Goal: Find specific page/section: Find specific page/section

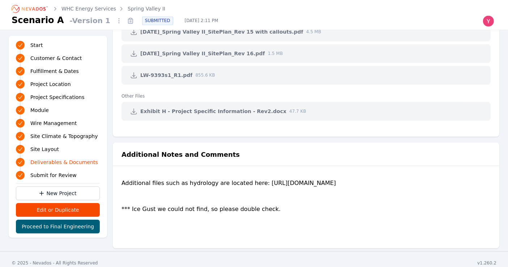
scroll to position [1687, 0]
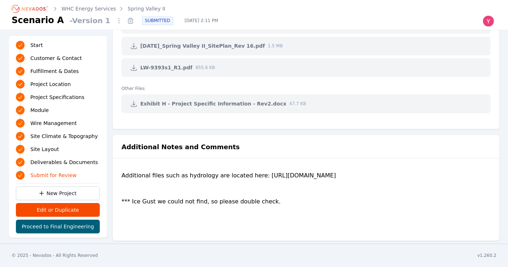
drag, startPoint x: 343, startPoint y: 165, endPoint x: 261, endPoint y: 163, distance: 81.4
click at [262, 171] on div "Additional files such as hydrology are located here: https://whcinc.sharepoint.…" at bounding box center [305, 200] width 369 height 58
click at [261, 171] on div "Additional files such as hydrology are located here: https://whcinc.sharepoint.…" at bounding box center [305, 200] width 369 height 58
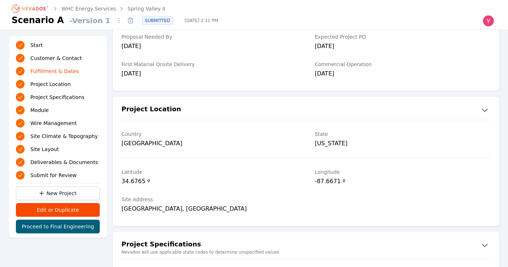
scroll to position [330, 0]
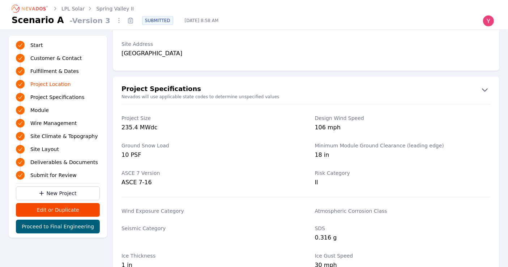
scroll to position [486, 0]
